Goal: Navigation & Orientation: Find specific page/section

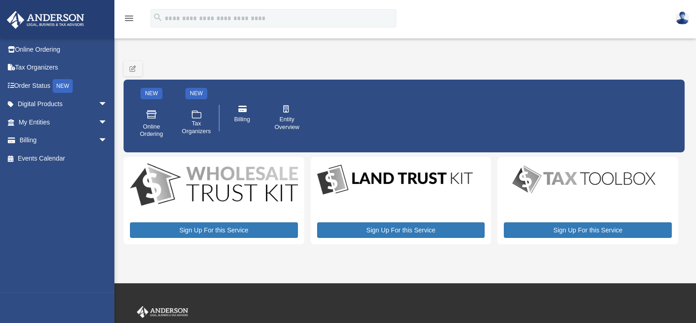
click at [49, 124] on body "menu search Site Menu add yunrodrig@gmail.com Reset Password Logout My Services" at bounding box center [348, 253] width 696 height 506
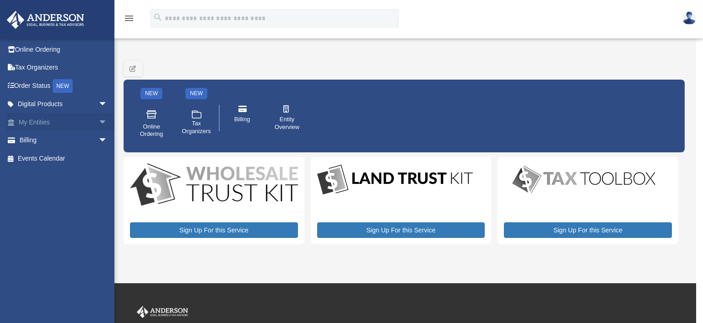
click at [49, 123] on link "My Entities arrow_drop_down" at bounding box center [63, 122] width 115 height 18
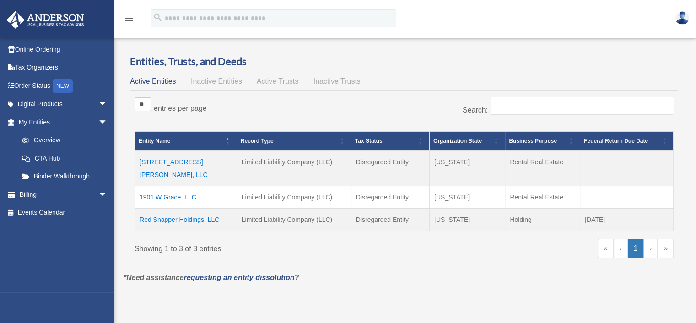
drag, startPoint x: 196, startPoint y: 183, endPoint x: 135, endPoint y: 185, distance: 60.4
click at [135, 186] on td "1901 W Grace, LLC" at bounding box center [186, 197] width 102 height 22
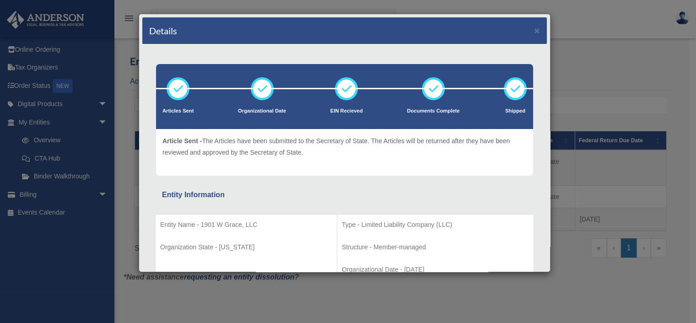
drag, startPoint x: 143, startPoint y: 184, endPoint x: 389, endPoint y: 176, distance: 246.2
drag, startPoint x: 201, startPoint y: 223, endPoint x: 261, endPoint y: 223, distance: 59.9
click at [261, 223] on p "Entity Name - 1901 W Grace, LLC" at bounding box center [246, 224] width 172 height 11
copy p "1901 W Grace, LLC"
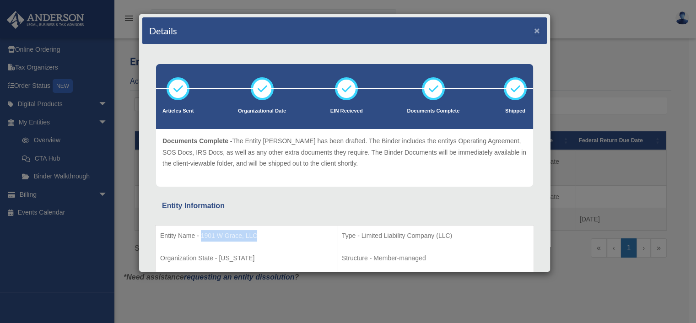
click at [534, 31] on button "×" at bounding box center [537, 31] width 6 height 10
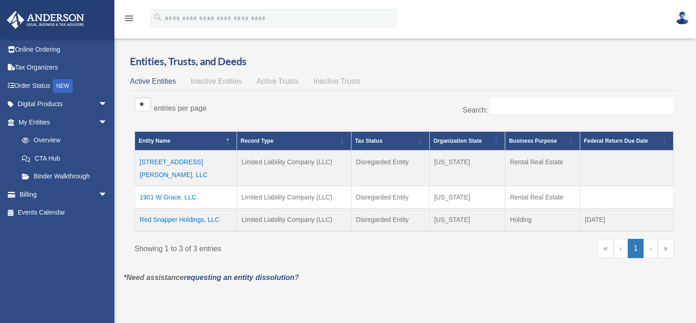
drag, startPoint x: 217, startPoint y: 162, endPoint x: 139, endPoint y: 161, distance: 77.8
click at [139, 161] on td "[STREET_ADDRESS][PERSON_NAME], LLC" at bounding box center [186, 168] width 102 height 36
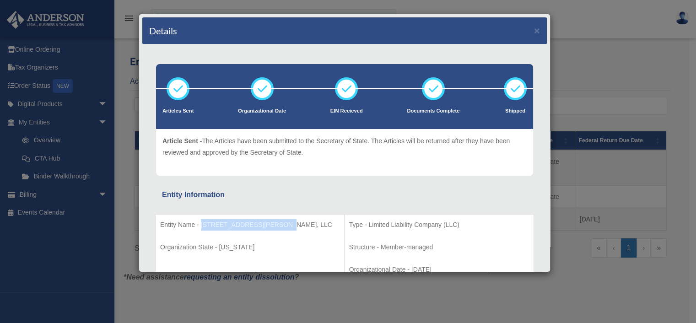
drag, startPoint x: 201, startPoint y: 223, endPoint x: 278, endPoint y: 223, distance: 76.8
click at [278, 223] on p "Entity Name - 1705 S Alexander Rd, LLC" at bounding box center [249, 224] width 179 height 11
copy p "[STREET_ADDRESS][PERSON_NAME], LLC"
click at [534, 31] on button "×" at bounding box center [537, 31] width 6 height 10
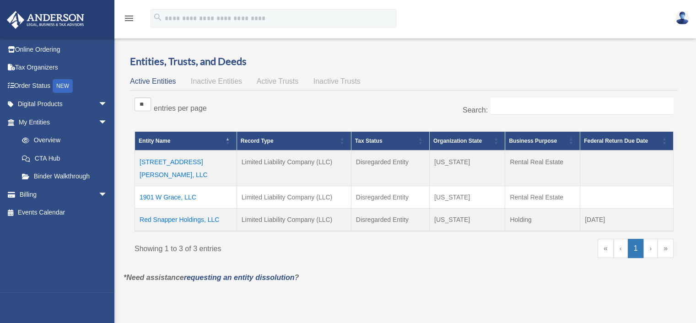
click at [650, 239] on link "›" at bounding box center [650, 248] width 14 height 19
click at [59, 177] on link "Binder Walkthrough" at bounding box center [67, 176] width 108 height 18
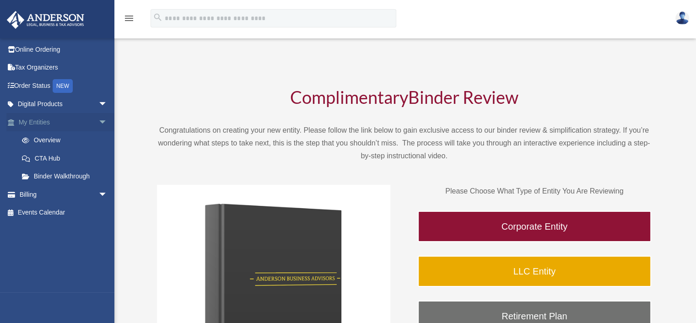
click at [42, 121] on link "My Entities arrow_drop_down" at bounding box center [63, 122] width 115 height 18
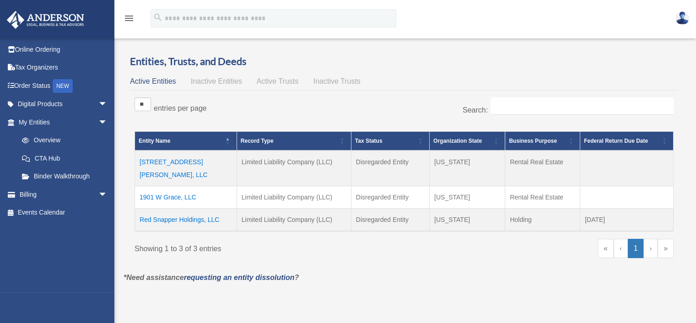
click at [173, 208] on td "Red Snapper Holdings, LLC" at bounding box center [186, 219] width 102 height 23
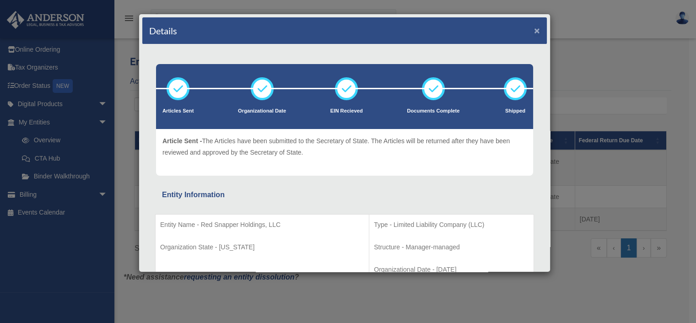
click at [534, 32] on button "×" at bounding box center [537, 31] width 6 height 10
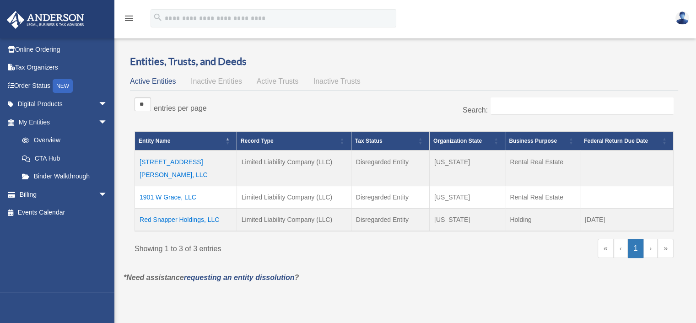
click at [172, 163] on td "[STREET_ADDRESS][PERSON_NAME], LLC" at bounding box center [186, 168] width 102 height 36
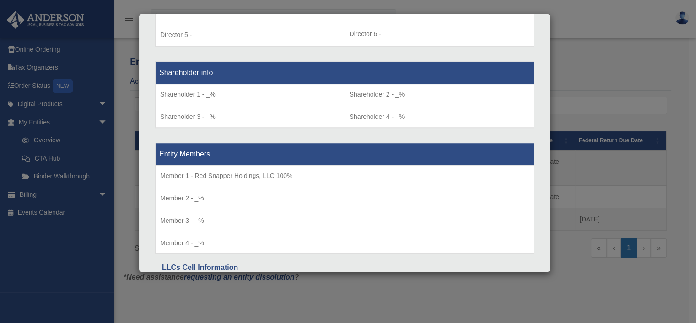
scroll to position [818, 0]
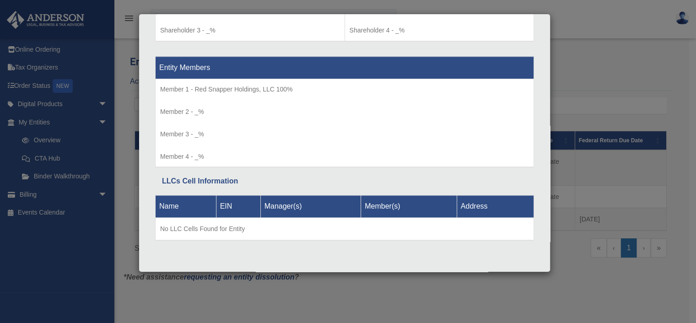
click at [606, 64] on div "Details × Articles Sent Organizational Date" at bounding box center [348, 161] width 696 height 323
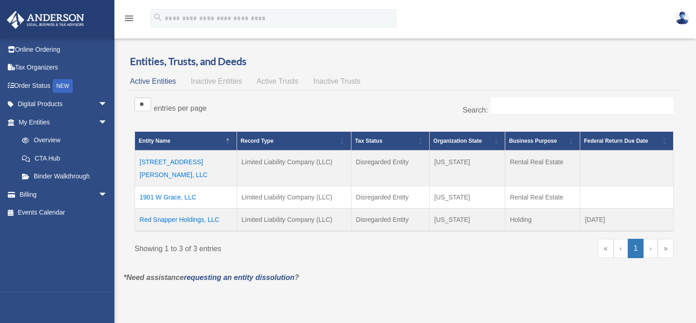
click at [183, 162] on td "1705 S Alexander Rd, LLC" at bounding box center [186, 168] width 102 height 36
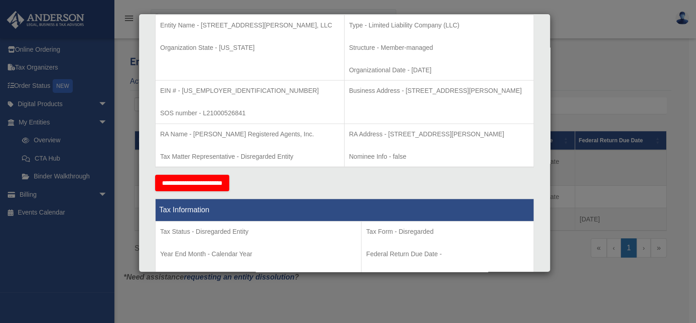
scroll to position [132, 0]
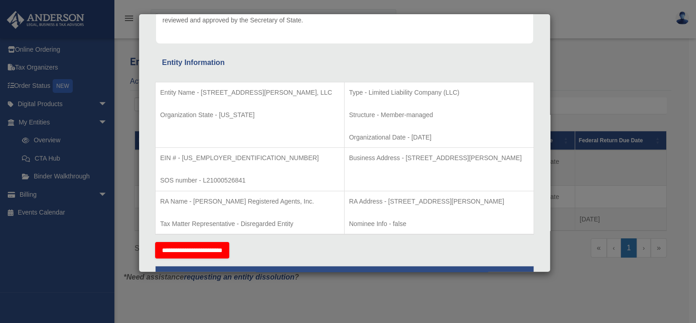
click at [595, 79] on div "Details × Articles Sent Organizational Date" at bounding box center [348, 161] width 696 height 323
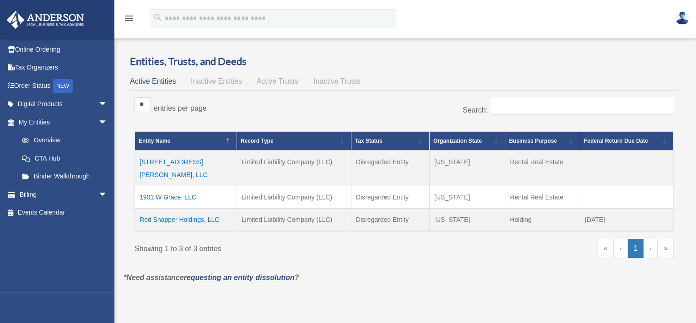
click at [681, 16] on img at bounding box center [682, 17] width 14 height 13
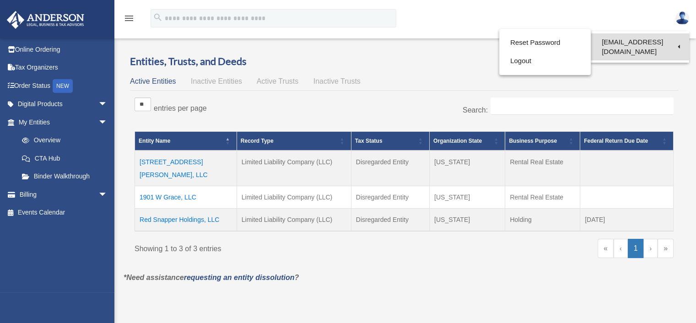
click at [649, 42] on link "[EMAIL_ADDRESS][DOMAIN_NAME]" at bounding box center [640, 46] width 98 height 27
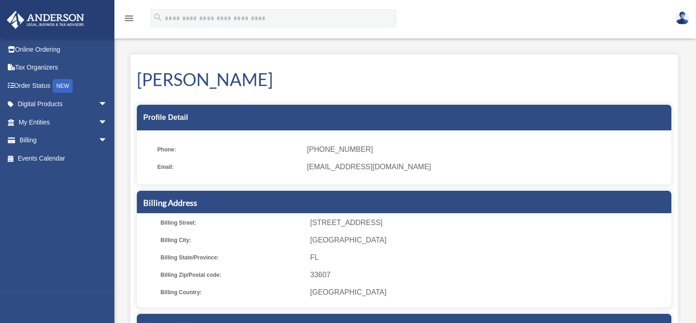
click at [54, 20] on img at bounding box center [45, 20] width 83 height 18
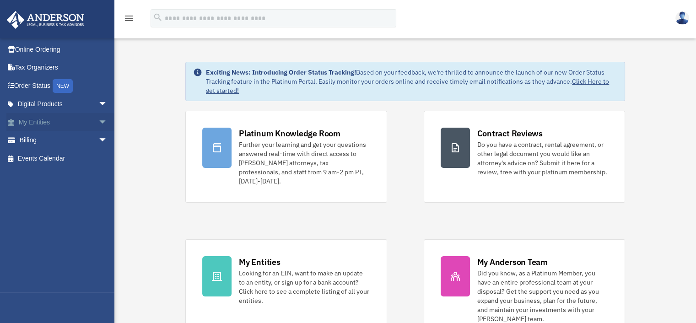
click at [40, 121] on link "My Entities arrow_drop_down" at bounding box center [63, 122] width 115 height 18
click at [98, 138] on span "arrow_drop_down" at bounding box center [107, 140] width 18 height 19
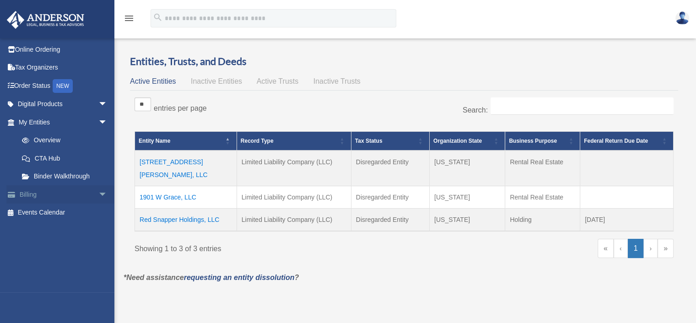
click at [34, 192] on link "Billing arrow_drop_down" at bounding box center [63, 194] width 115 height 18
click at [98, 197] on span "arrow_drop_down" at bounding box center [107, 194] width 18 height 19
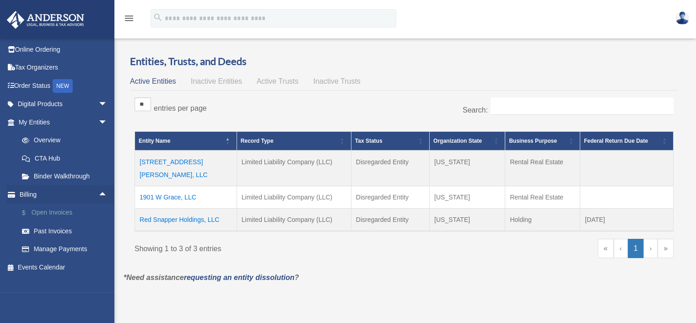
click at [39, 213] on link "$ Open Invoices" at bounding box center [67, 213] width 108 height 19
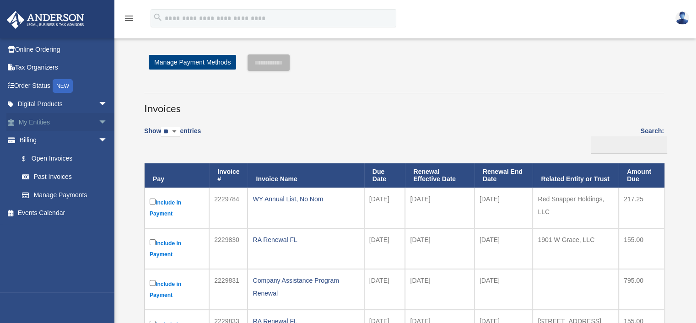
click at [29, 122] on link "My Entities arrow_drop_down" at bounding box center [63, 122] width 115 height 18
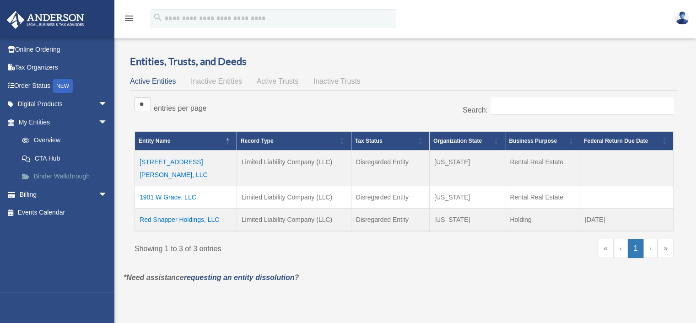
click at [51, 177] on link "Binder Walkthrough" at bounding box center [67, 176] width 108 height 18
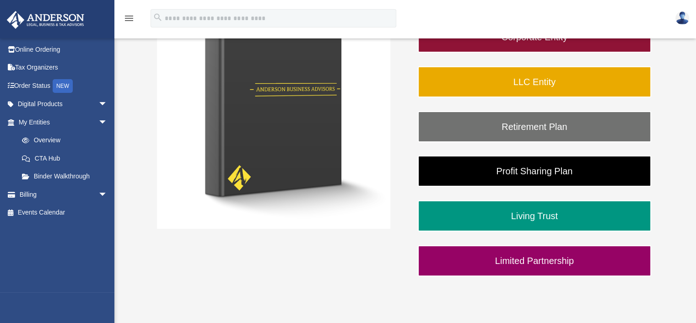
scroll to position [274, 0]
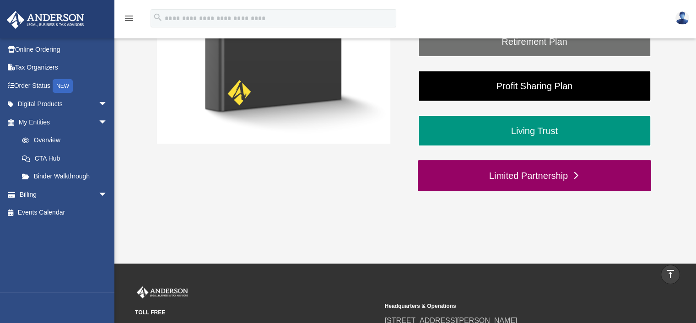
click at [526, 173] on link "Limited Partnership" at bounding box center [534, 175] width 233 height 31
click at [575, 173] on link "Limited Partnership" at bounding box center [534, 175] width 233 height 31
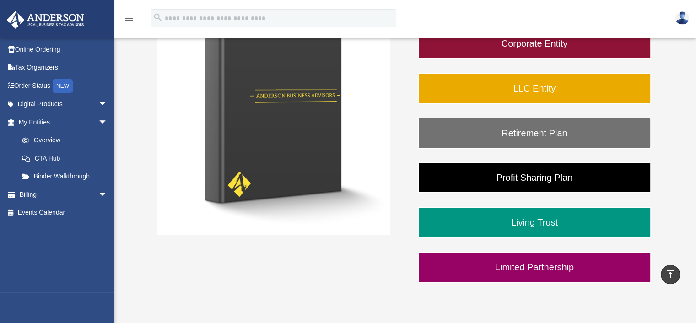
scroll to position [229, 0]
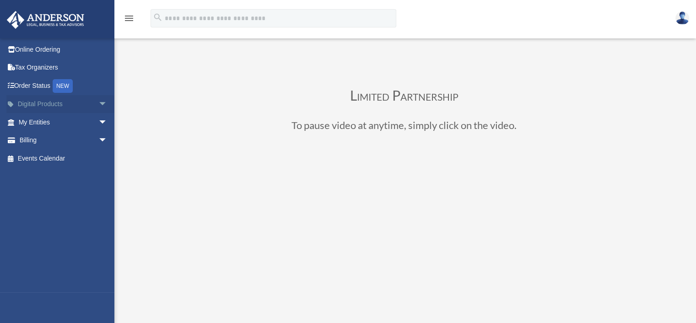
click at [37, 103] on link "Digital Products arrow_drop_down" at bounding box center [63, 104] width 115 height 18
click at [49, 122] on link "My Entities arrow_drop_down" at bounding box center [63, 122] width 115 height 18
click at [98, 122] on span "arrow_drop_down" at bounding box center [107, 122] width 18 height 19
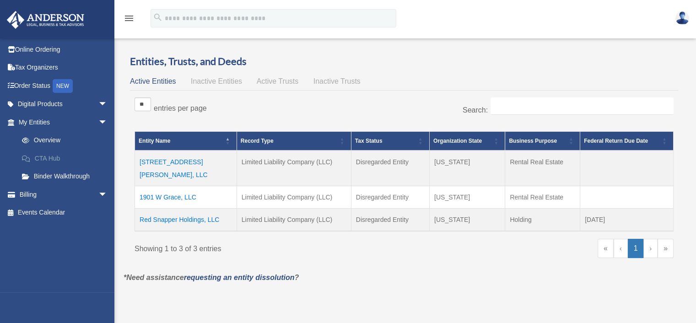
click at [45, 158] on link "CTA Hub" at bounding box center [67, 158] width 108 height 18
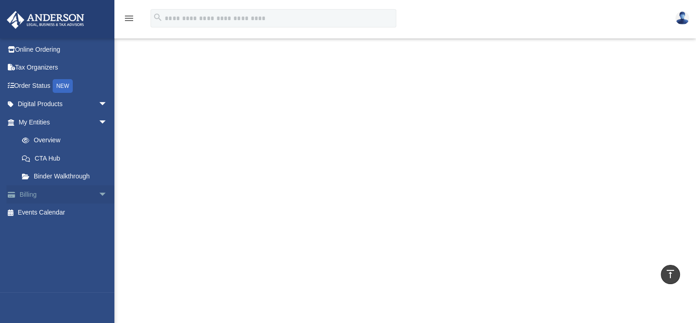
scroll to position [320, 0]
click at [45, 118] on link "My Entities arrow_drop_down" at bounding box center [63, 122] width 115 height 18
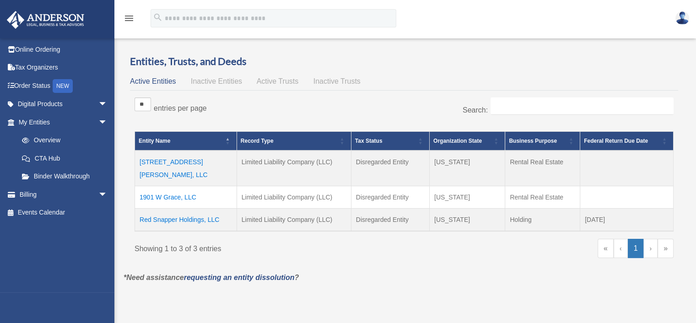
click at [620, 239] on link "‹" at bounding box center [620, 248] width 14 height 19
click at [51, 177] on link "Binder Walkthrough" at bounding box center [67, 176] width 108 height 18
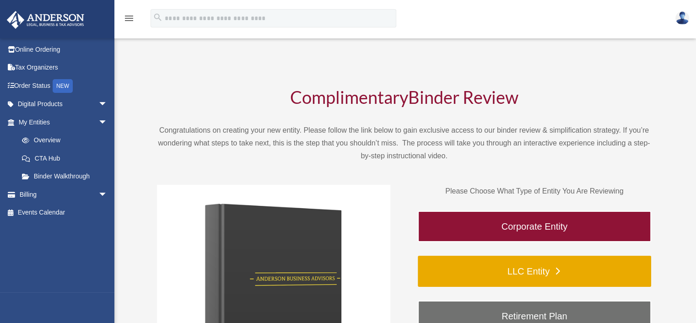
click at [526, 267] on link "LLC Entity" at bounding box center [534, 271] width 233 height 31
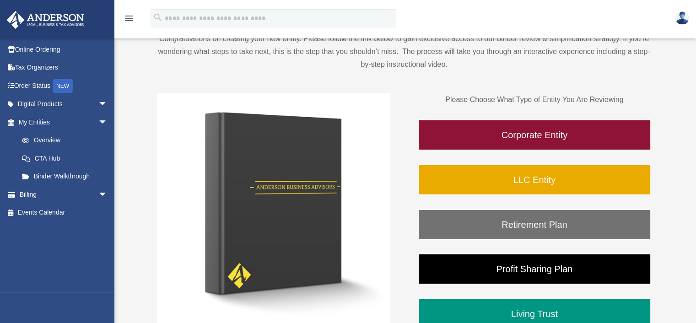
scroll to position [92, 0]
